Goal: Transaction & Acquisition: Purchase product/service

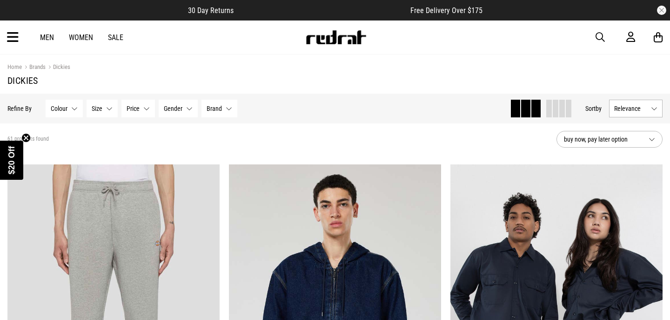
click at [216, 106] on span "Brand" at bounding box center [214, 108] width 15 height 7
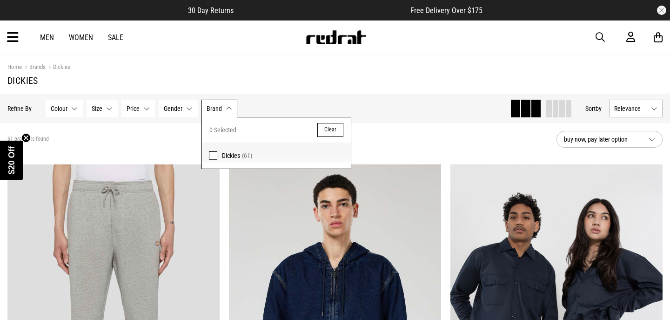
click at [216, 106] on span "Brand" at bounding box center [214, 108] width 15 height 7
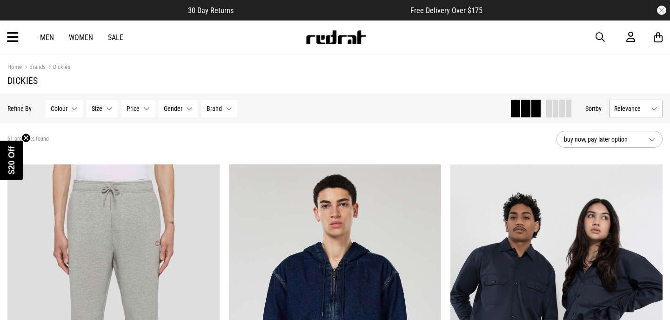
click at [183, 104] on button "Gender None selected" at bounding box center [178, 109] width 39 height 18
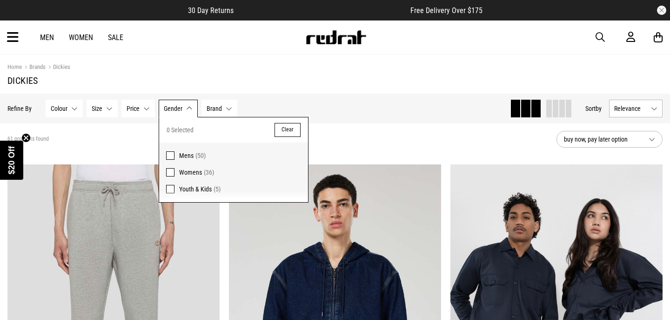
click at [183, 104] on button "Gender None selected" at bounding box center [178, 109] width 39 height 18
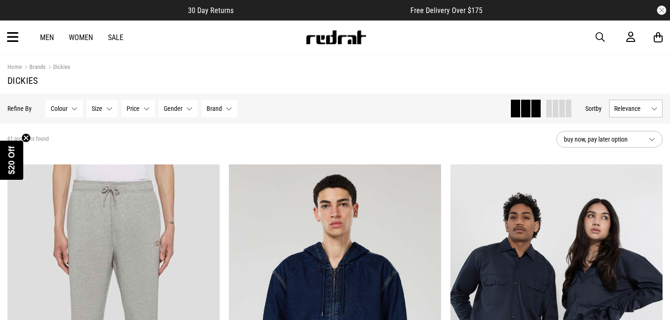
click at [178, 108] on span "Gender" at bounding box center [173, 108] width 19 height 7
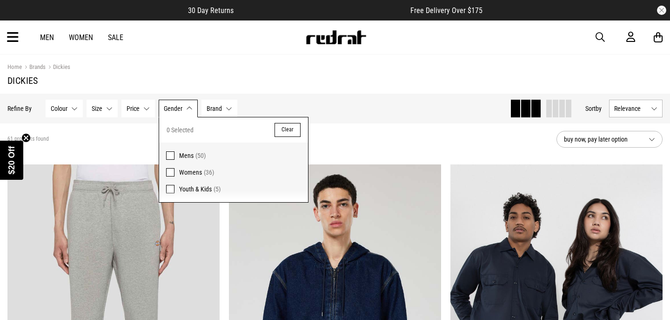
click at [183, 153] on span "Mens" at bounding box center [186, 155] width 14 height 7
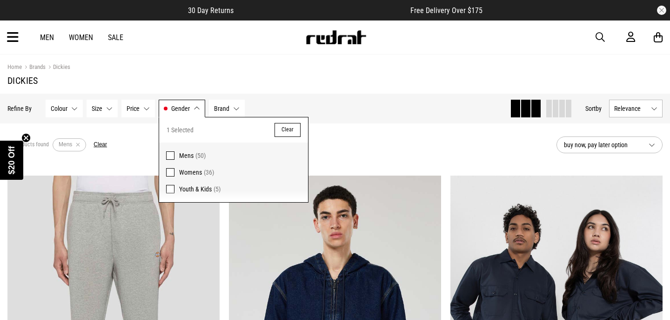
click at [142, 122] on div "Hide Refine s Refine By Filters Colour None selected Colour 0 Selected Clear Be…" at bounding box center [335, 109] width 670 height 30
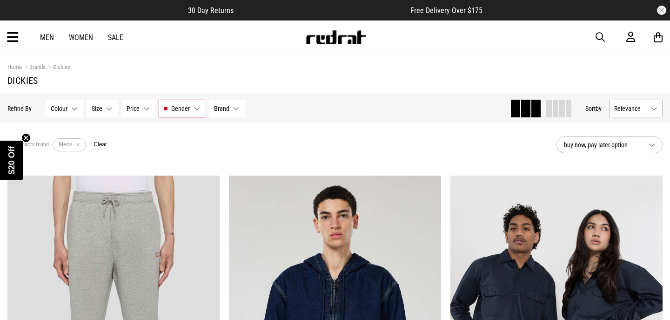
click at [105, 113] on button "Size None selected" at bounding box center [102, 109] width 31 height 18
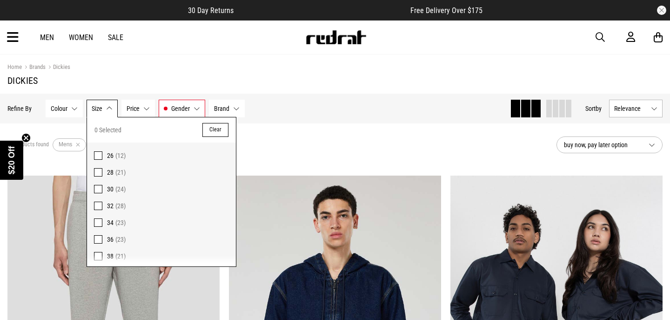
click at [101, 255] on span at bounding box center [98, 256] width 8 height 8
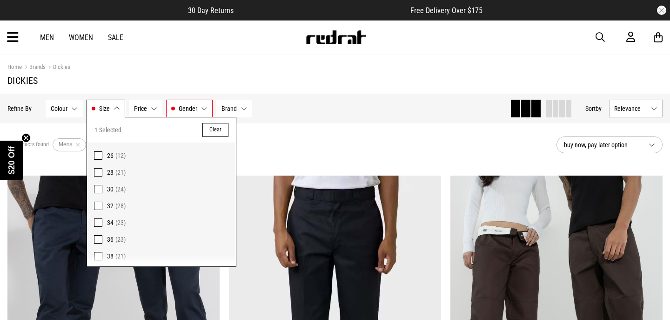
click at [0, 0] on div "UNLOCK $20 OFF WHEN YOU JOIN THE CREW Sign up to receive email & SMS updates an…" at bounding box center [0, 0] width 0 height 0
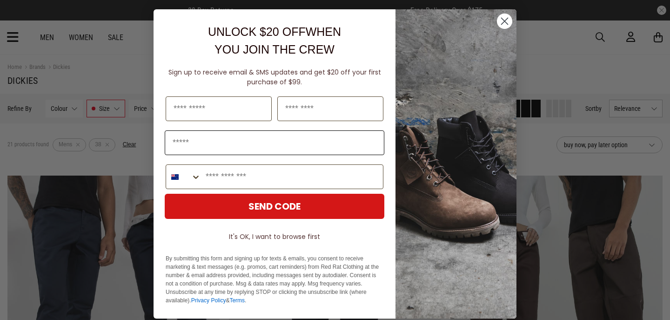
scroll to position [8, 0]
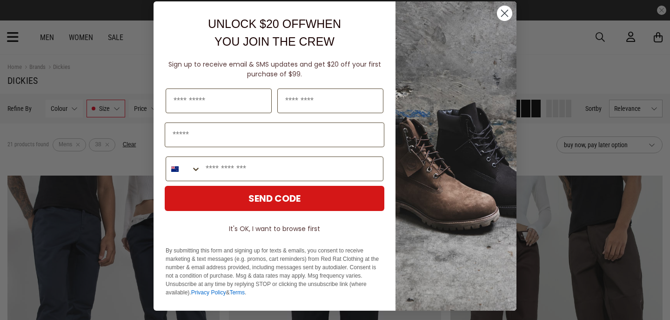
click at [507, 12] on circle "Close dialog" at bounding box center [504, 13] width 15 height 15
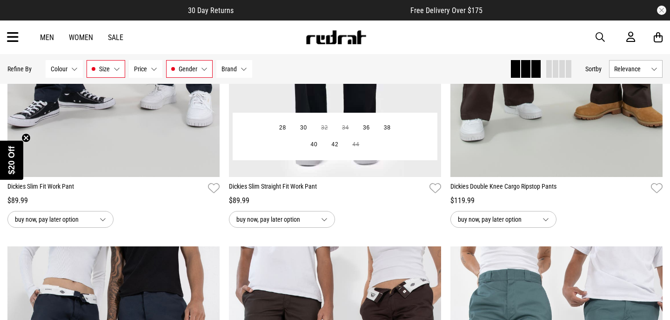
scroll to position [296, 0]
click at [273, 189] on link "Dickies Slim Straight Fit Work Pant" at bounding box center [327, 187] width 197 height 13
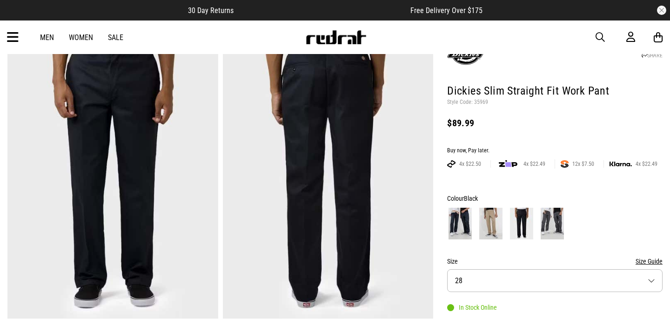
click at [466, 219] on img at bounding box center [460, 224] width 23 height 32
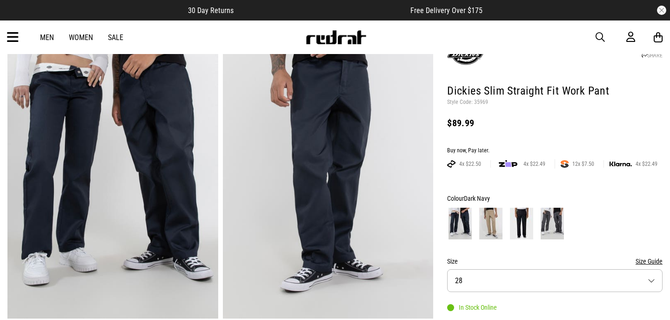
click at [487, 225] on img at bounding box center [490, 224] width 23 height 32
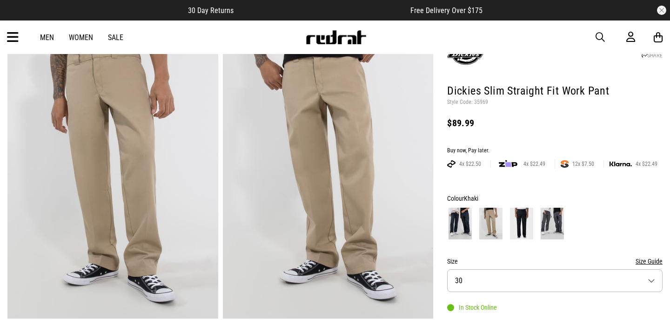
click at [541, 220] on img at bounding box center [552, 224] width 23 height 32
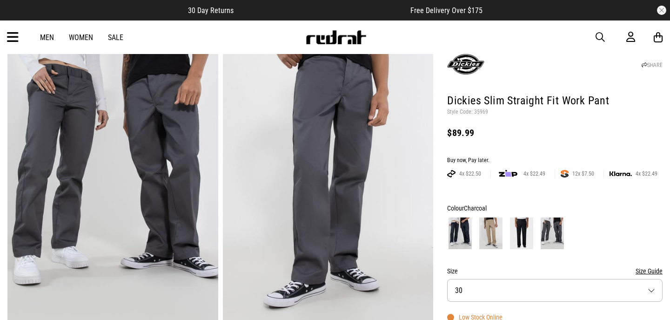
scroll to position [63, 0]
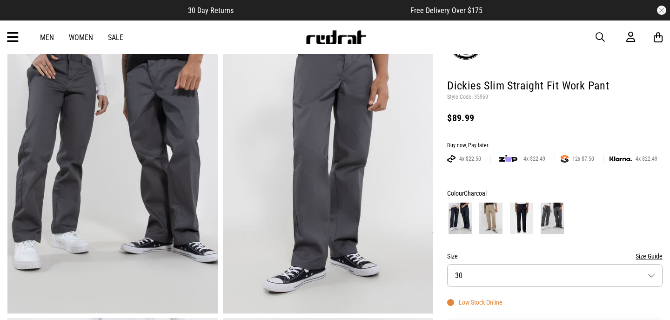
click at [485, 279] on button "Size 30" at bounding box center [555, 275] width 216 height 23
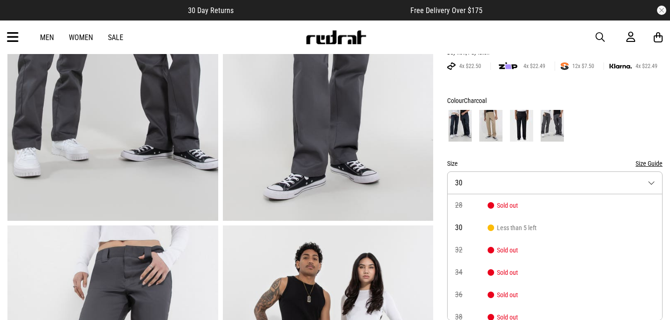
click at [521, 132] on img at bounding box center [521, 126] width 23 height 32
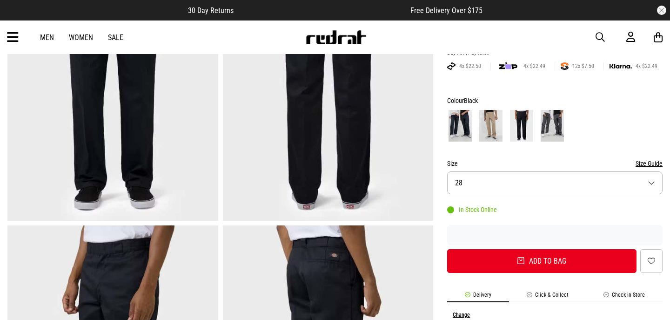
click at [524, 186] on button "Size 28" at bounding box center [555, 182] width 216 height 23
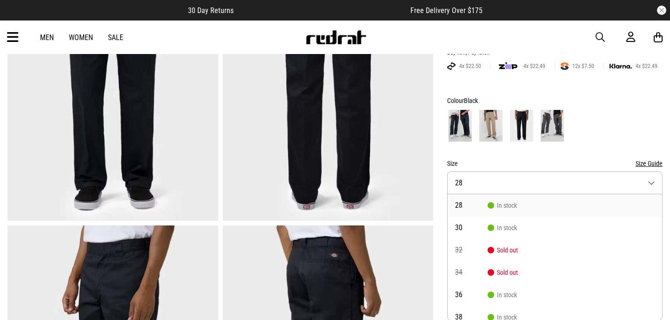
click at [501, 150] on form "Colour Black Size Size Guide Size 28 28 In stock 30 In stock 32 Sold out 34 Sol…" at bounding box center [555, 184] width 216 height 178
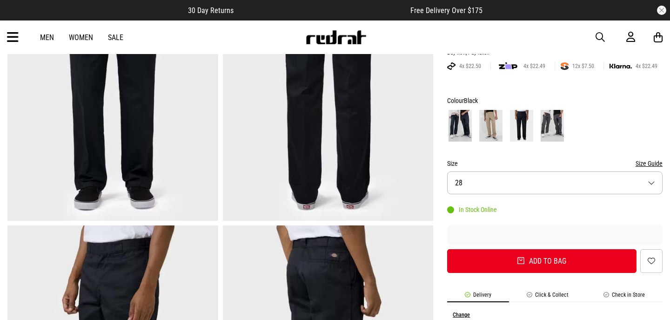
click at [492, 128] on img at bounding box center [490, 126] width 23 height 32
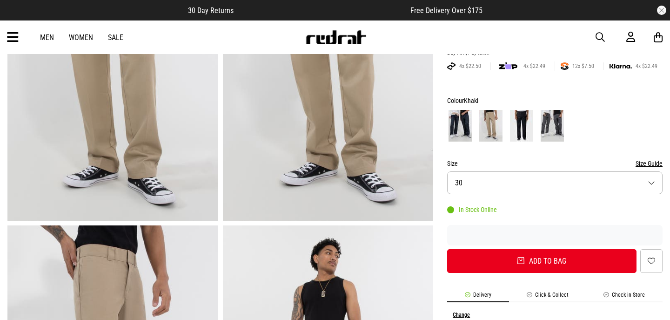
click at [508, 182] on button "Size 30" at bounding box center [555, 182] width 216 height 23
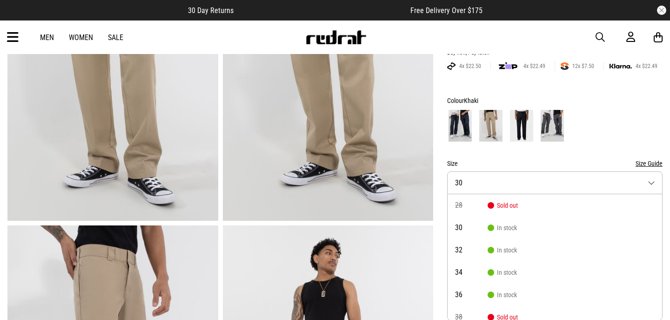
click at [472, 125] on span at bounding box center [460, 125] width 26 height 34
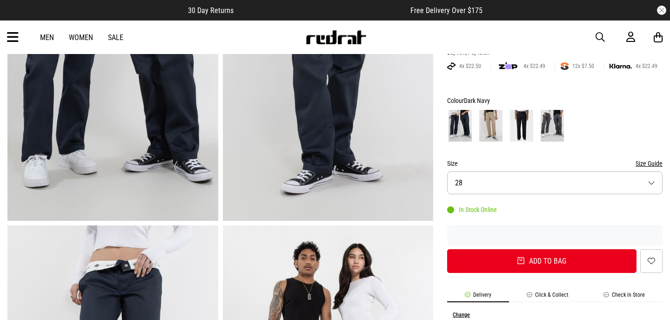
click at [500, 193] on button "Size 28" at bounding box center [555, 182] width 216 height 23
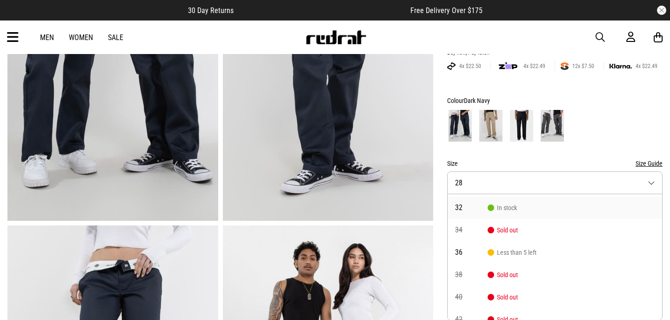
scroll to position [43, 0]
